Goal: Navigation & Orientation: Find specific page/section

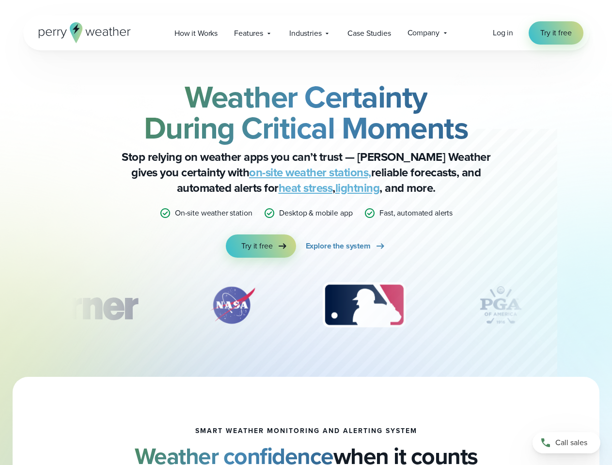
click at [306, 233] on div "Weather Certainty During Critical Moments Stop relying on weather apps you can’…" at bounding box center [306, 169] width 469 height 176
click at [306, 33] on span "Industries" at bounding box center [305, 34] width 32 height 12
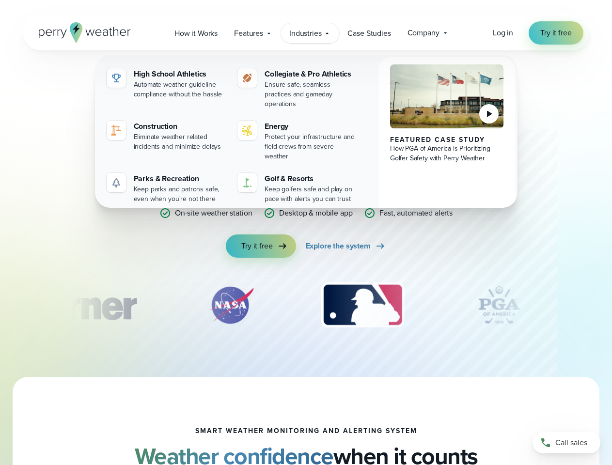
click at [306, 305] on div "slideshow" at bounding box center [306, 305] width 469 height 48
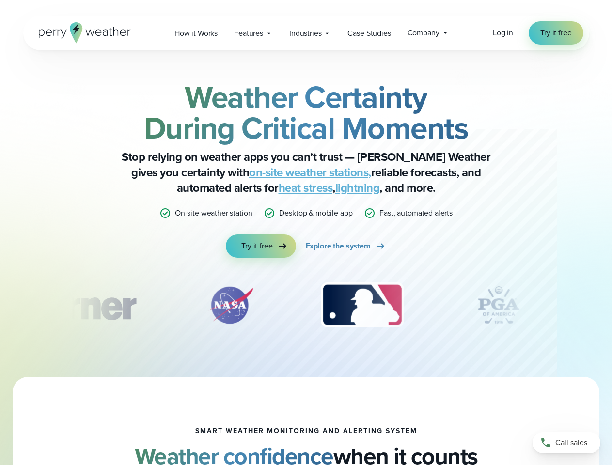
click at [0, 305] on div "Weather Certainty During Critical Moments Stop relying on weather apps you can’…" at bounding box center [306, 213] width 612 height 327
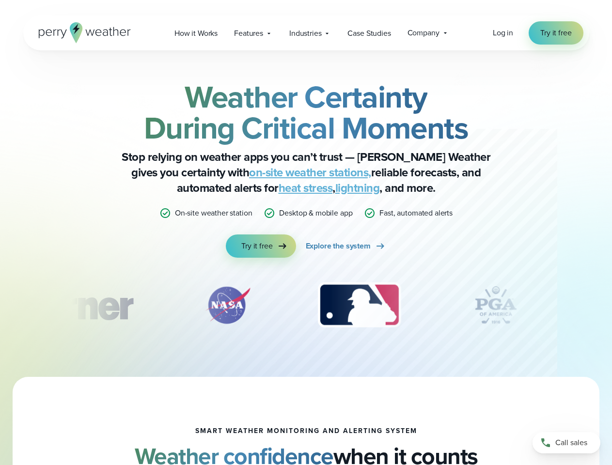
click at [0, 305] on div "Weather Certainty During Critical Moments Stop relying on weather apps you can’…" at bounding box center [306, 213] width 612 height 327
